Goal: Information Seeking & Learning: Learn about a topic

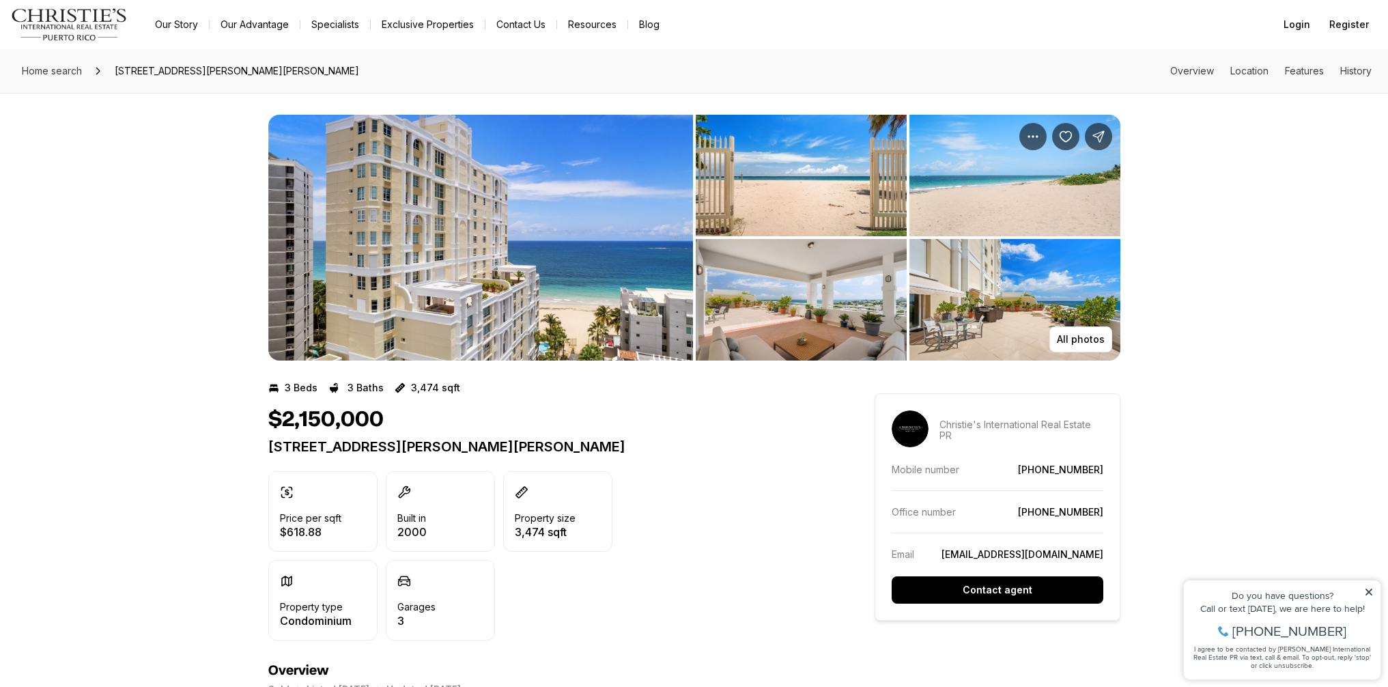
click at [611, 256] on img "View image gallery" at bounding box center [480, 238] width 425 height 246
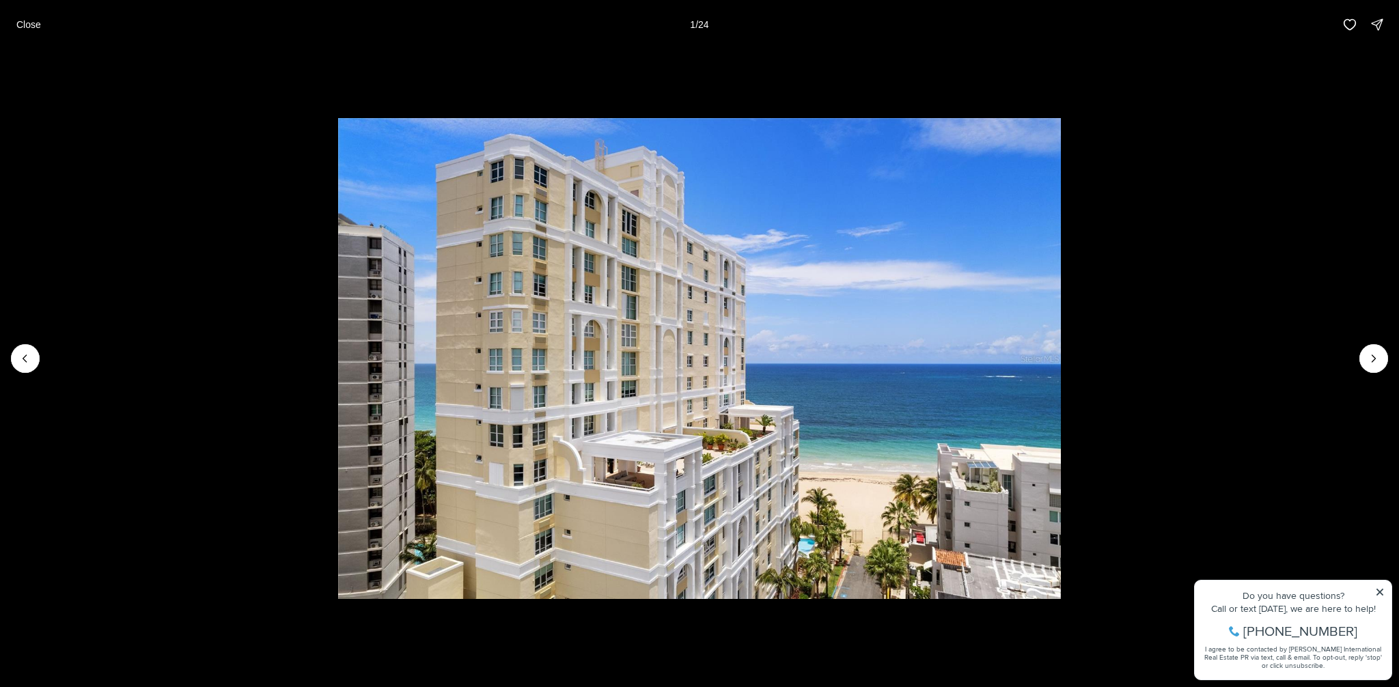
click at [883, 360] on img "1 of 24" at bounding box center [699, 358] width 723 height 481
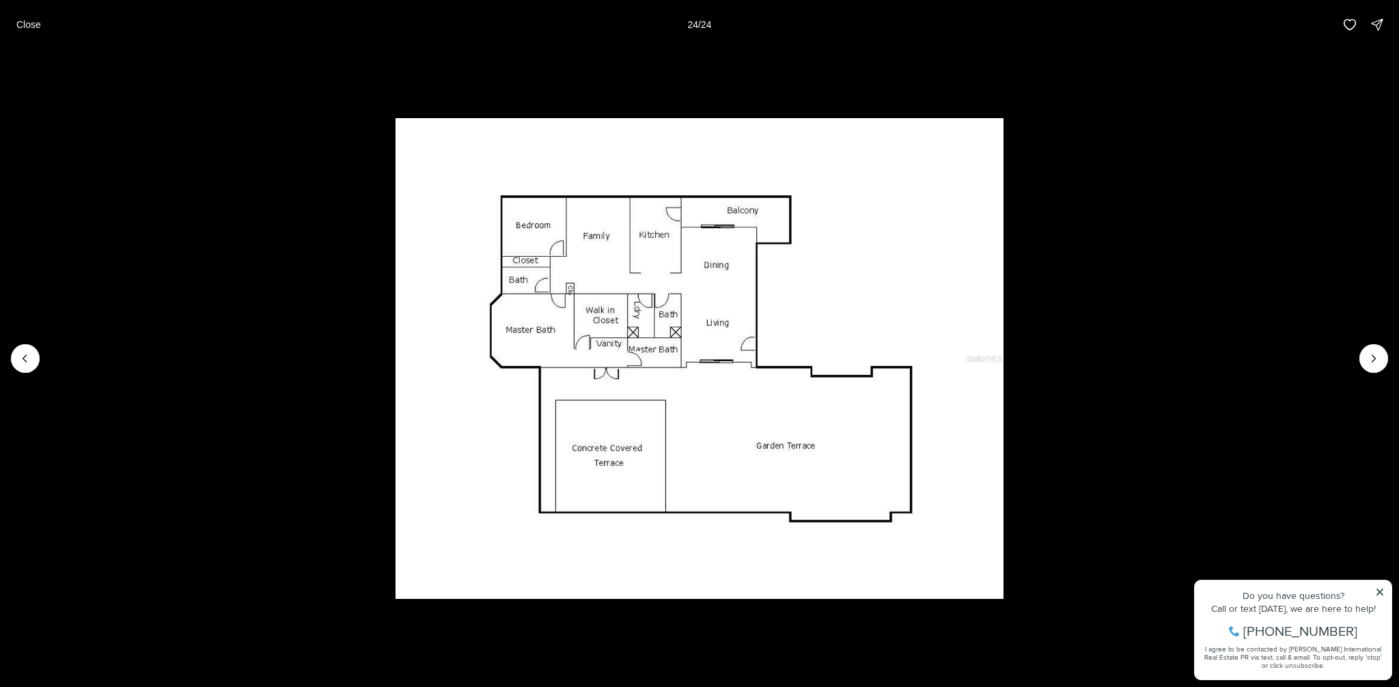
click at [807, 351] on img "24 of 24" at bounding box center [699, 358] width 608 height 481
drag, startPoint x: 807, startPoint y: 351, endPoint x: 917, endPoint y: 355, distance: 110.0
click at [810, 352] on img "24 of 24" at bounding box center [699, 358] width 608 height 481
click at [1381, 347] on div at bounding box center [1373, 358] width 29 height 29
click at [1377, 350] on div at bounding box center [1373, 358] width 29 height 29
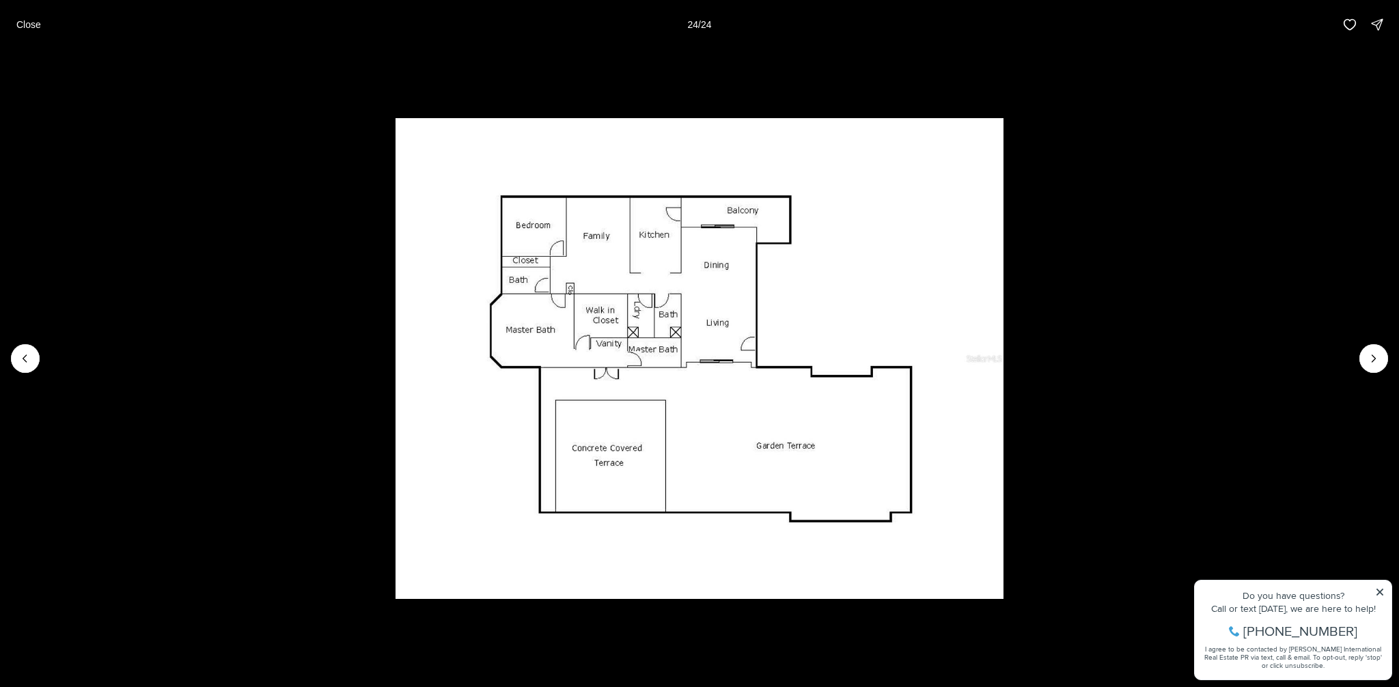
click at [1362, 361] on div at bounding box center [1373, 358] width 29 height 29
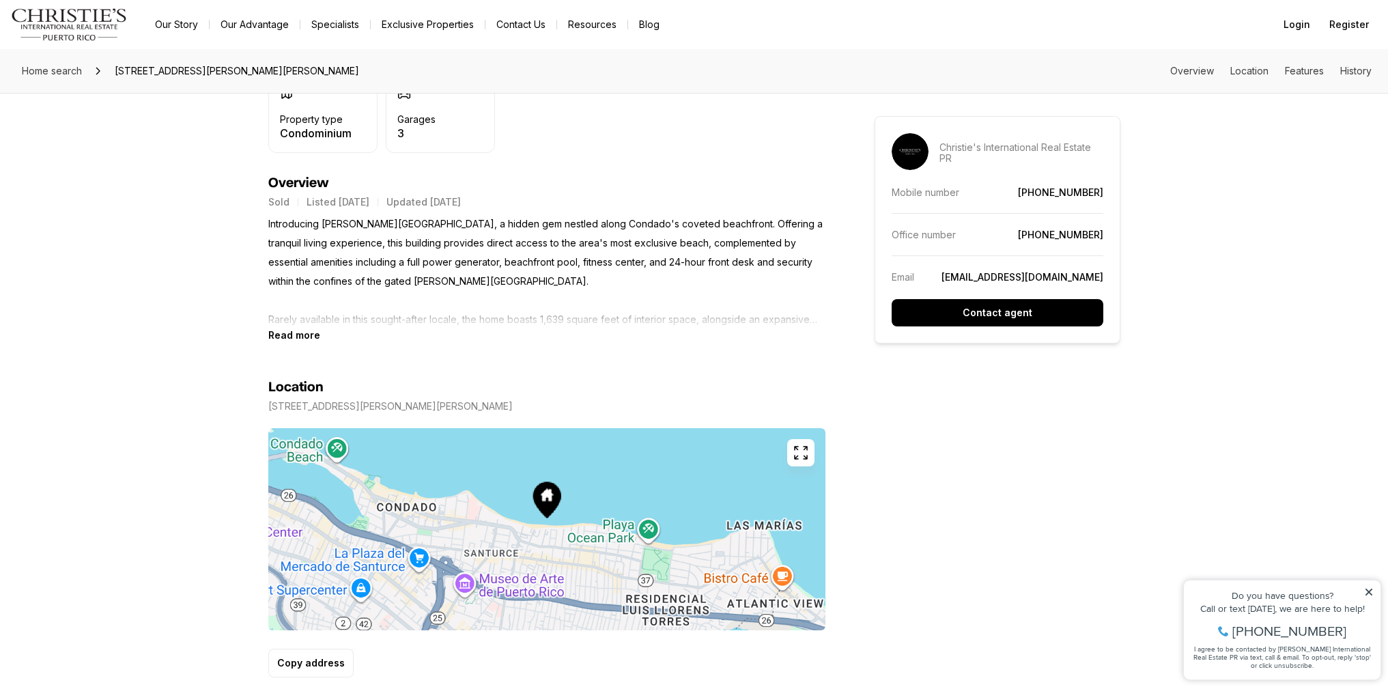
scroll to position [434, 0]
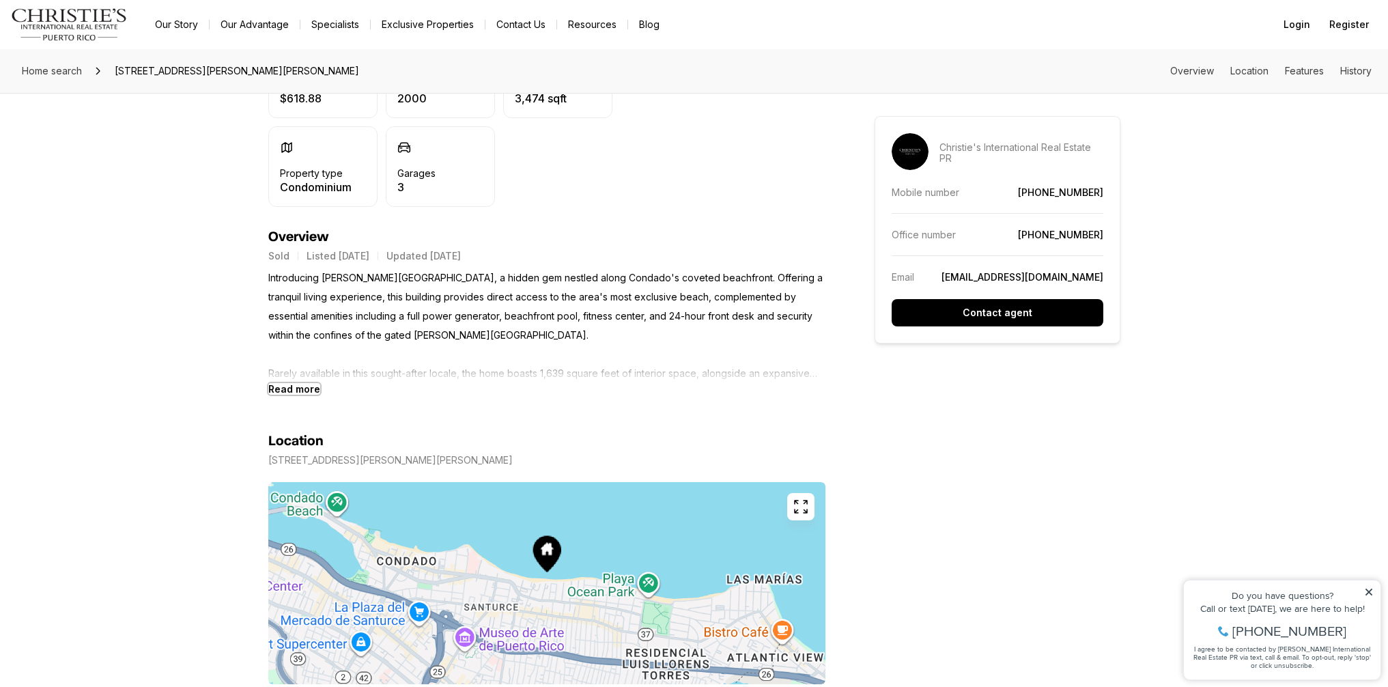
click at [288, 391] on b "Read more" at bounding box center [294, 389] width 52 height 12
